Goal: Task Accomplishment & Management: Use online tool/utility

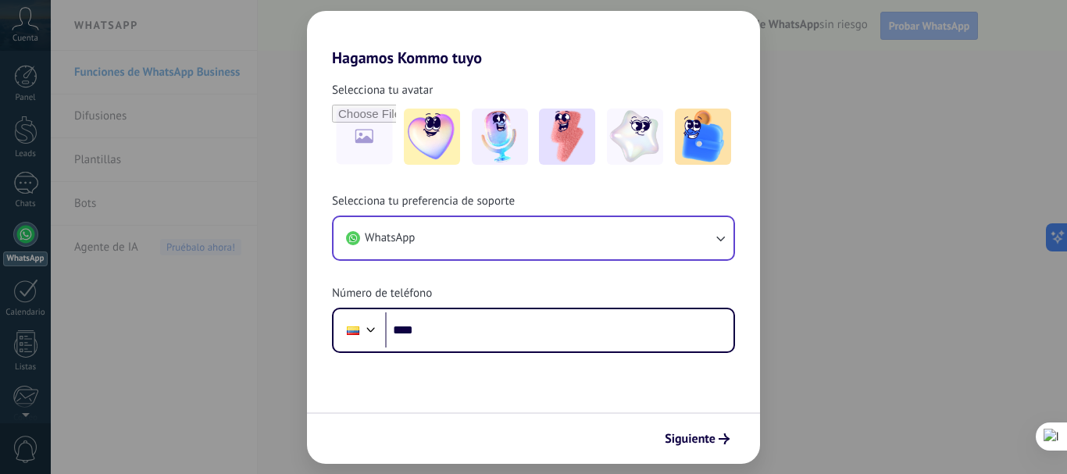
click at [825, 270] on div "Hagamos Kommo tuyo Selecciona tu avatar Selecciona tu preferencia de soporte Wh…" at bounding box center [533, 237] width 1067 height 474
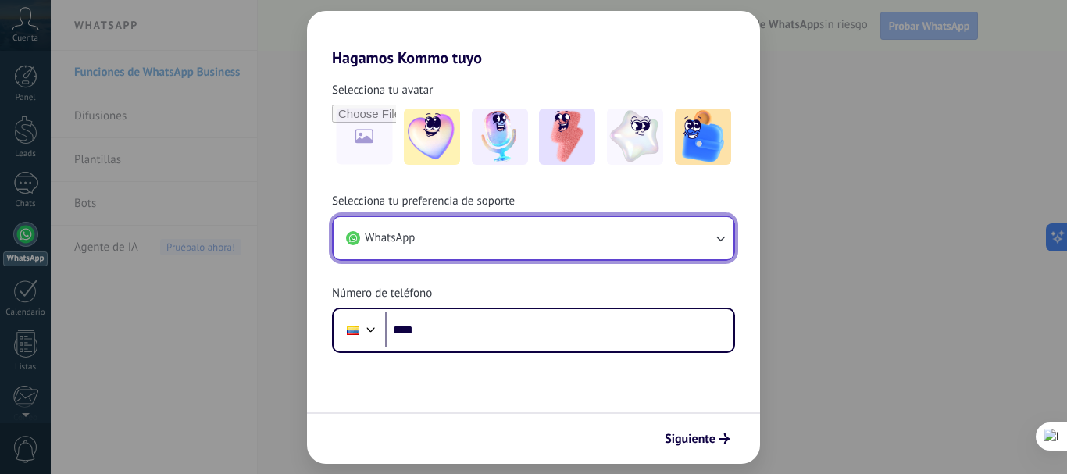
click at [571, 242] on button "WhatsApp" at bounding box center [533, 238] width 400 height 42
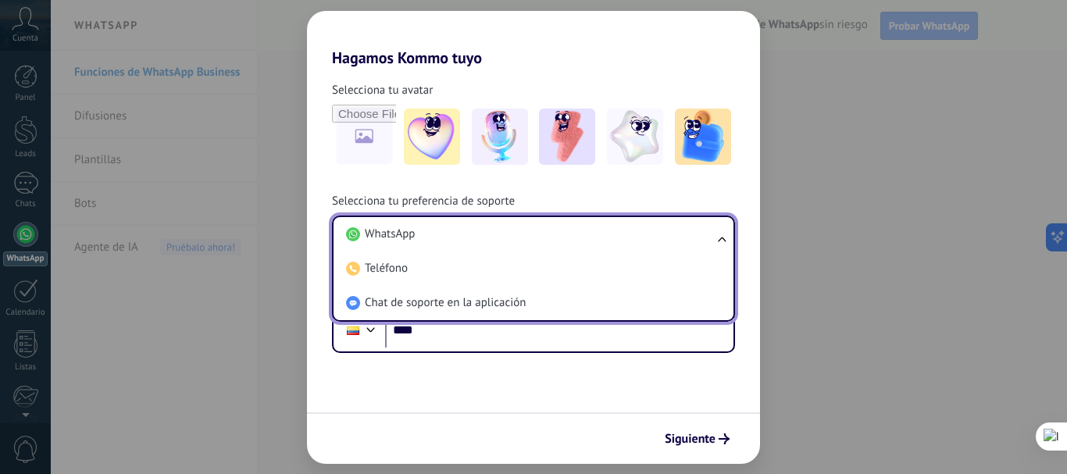
click at [783, 220] on div "Hagamos Kommo tuyo Selecciona tu avatar Selecciona tu preferencia de soporte Wh…" at bounding box center [533, 237] width 1067 height 474
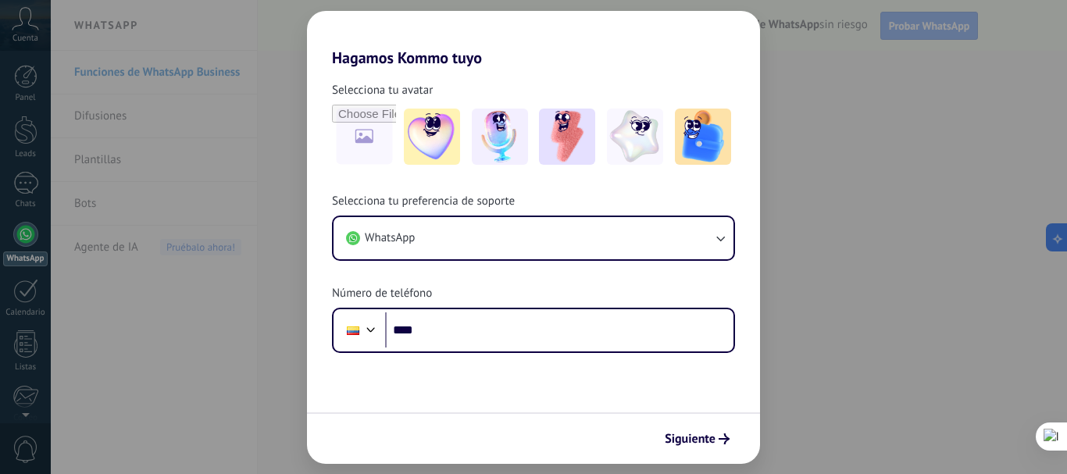
click at [562, 304] on div "Selecciona tu preferencia de soporte WhatsApp Número de teléfono Phone ****" at bounding box center [533, 273] width 453 height 159
click at [149, 319] on div "Hagamos Kommo tuyo Selecciona tu avatar Selecciona tu preferencia de soporte Wh…" at bounding box center [533, 237] width 1067 height 474
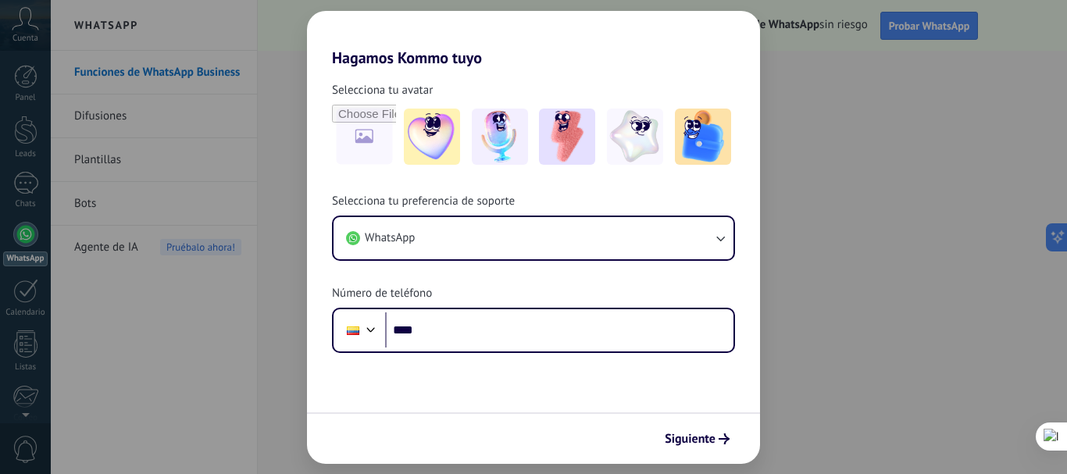
click at [149, 319] on div "Hagamos Kommo tuyo Selecciona tu avatar Selecciona tu preferencia de soporte Wh…" at bounding box center [533, 237] width 1067 height 474
click at [731, 29] on h2 "Hagamos Kommo tuyo" at bounding box center [533, 39] width 453 height 56
click at [33, 73] on div "Hagamos Kommo tuyo Selecciona tu avatar Selecciona tu preferencia de soporte Wh…" at bounding box center [533, 237] width 1067 height 474
click at [36, 40] on div "Hagamos Kommo tuyo Selecciona tu avatar Selecciona tu preferencia de soporte Wh…" at bounding box center [533, 237] width 1067 height 474
